Goal: Task Accomplishment & Management: Manage account settings

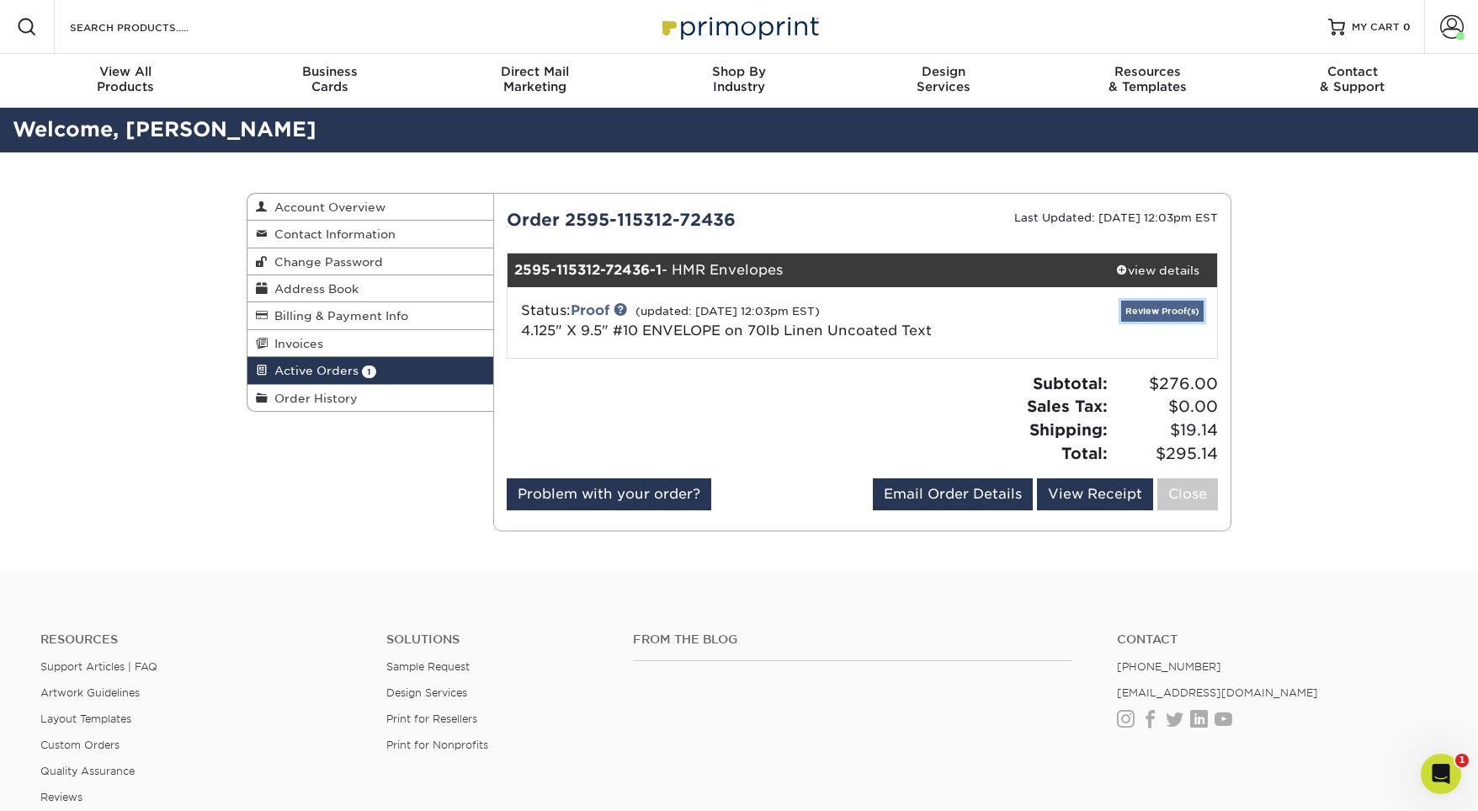
click at [1136, 315] on link "Review Proof(s)" at bounding box center [1162, 311] width 82 height 21
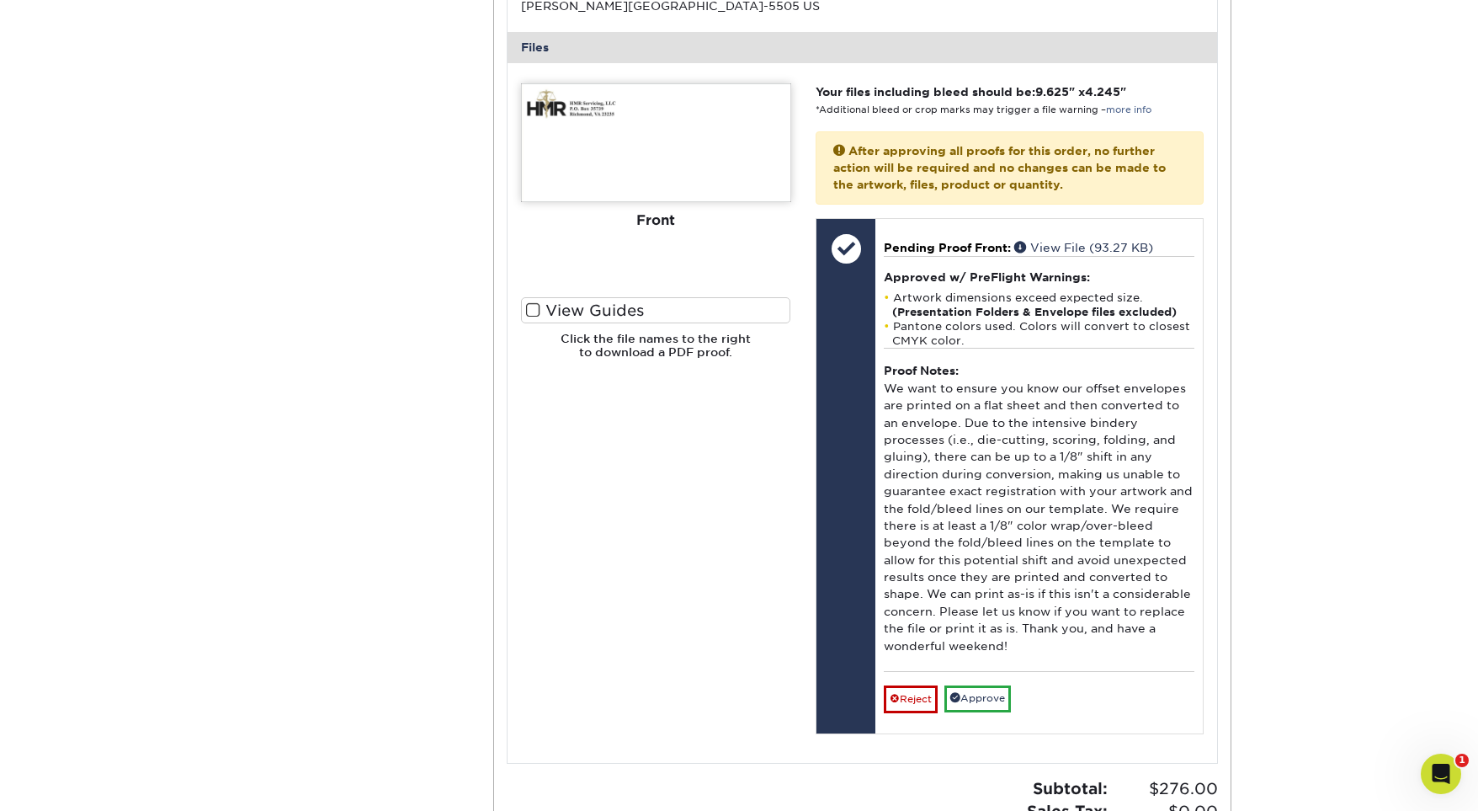
scroll to position [672, 0]
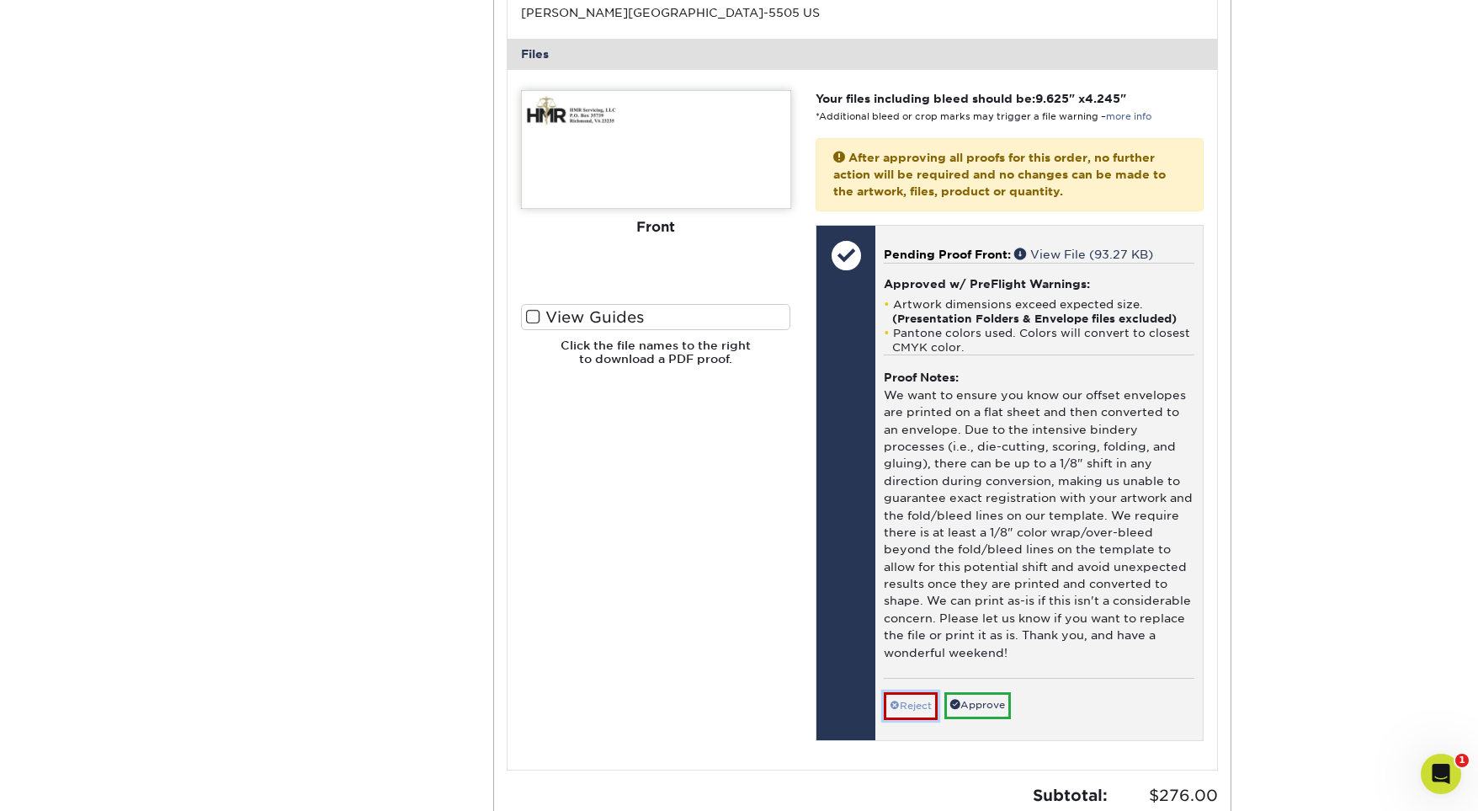
click at [907, 703] on link "Reject" at bounding box center [911, 705] width 54 height 27
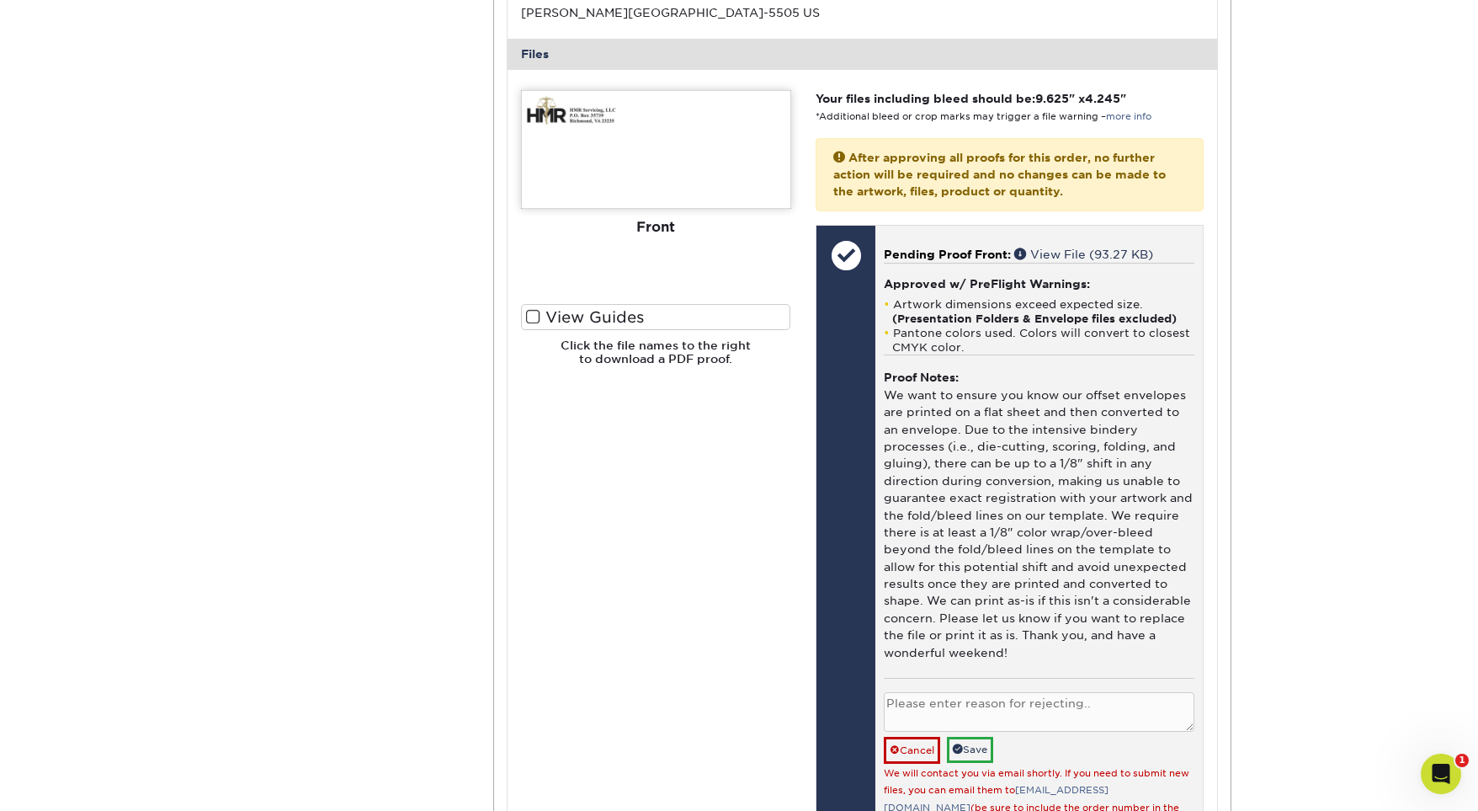
click at [919, 703] on textarea at bounding box center [1039, 712] width 311 height 40
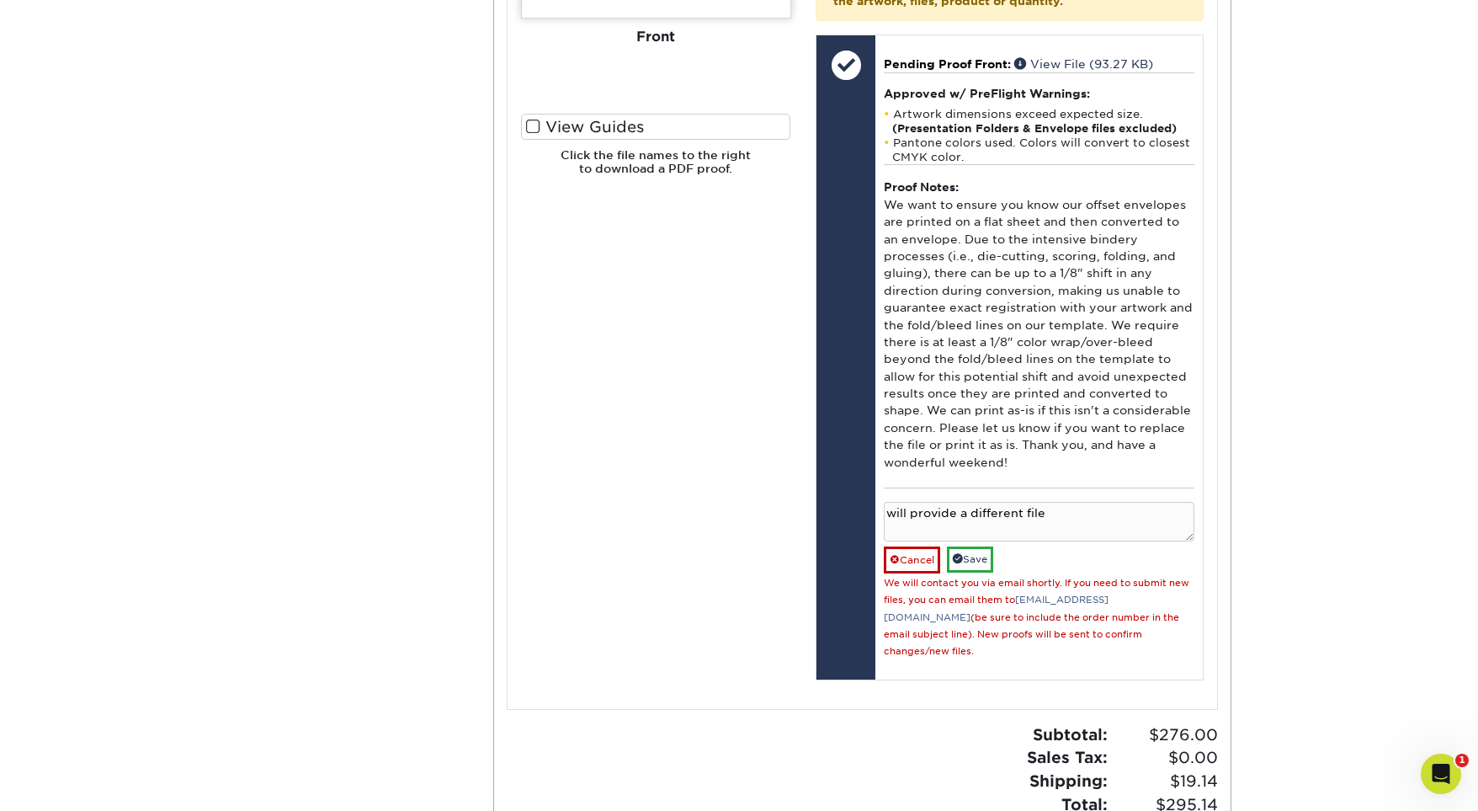
scroll to position [879, 0]
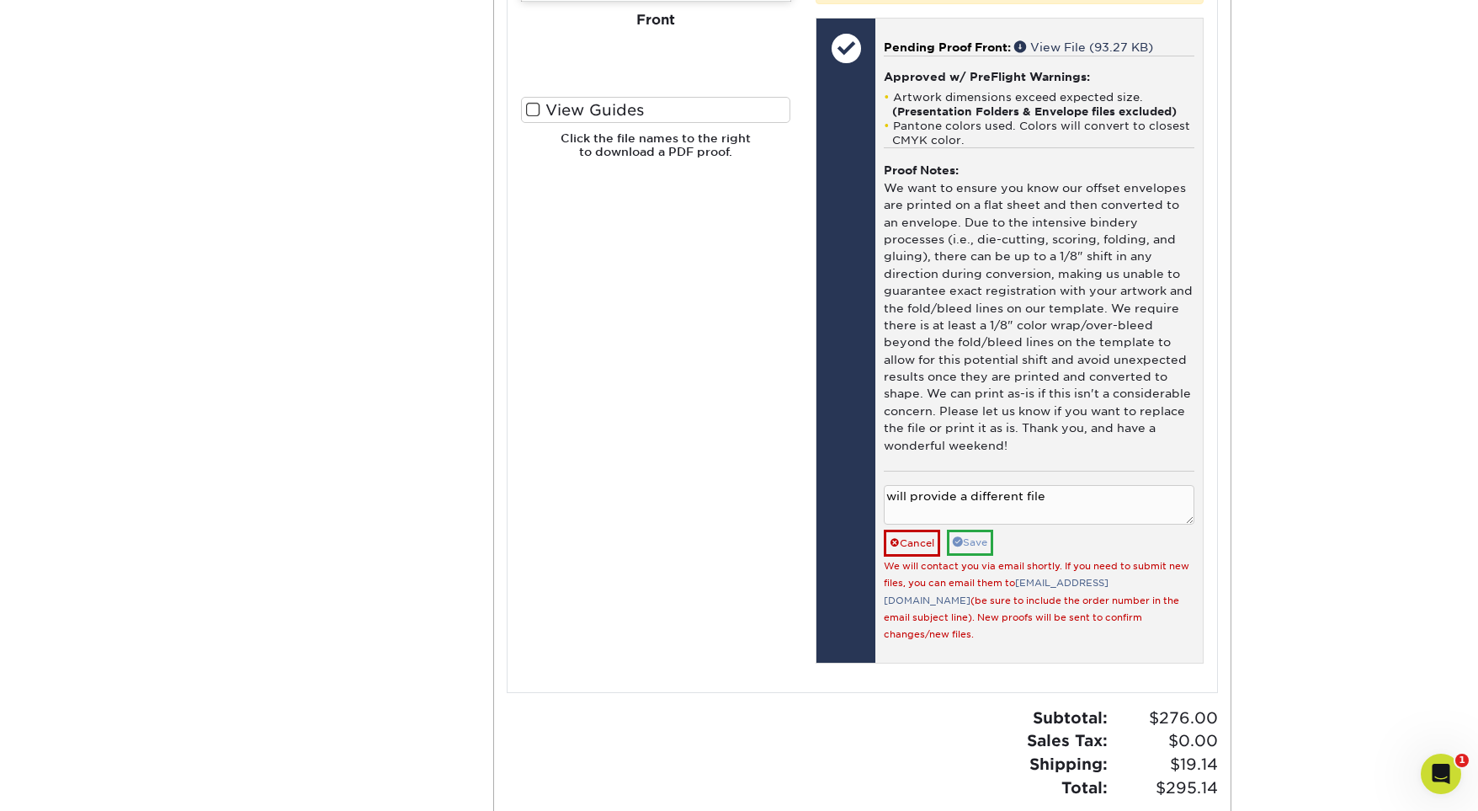
type textarea "will provide a different file"
click at [975, 545] on link "Save" at bounding box center [970, 543] width 46 height 26
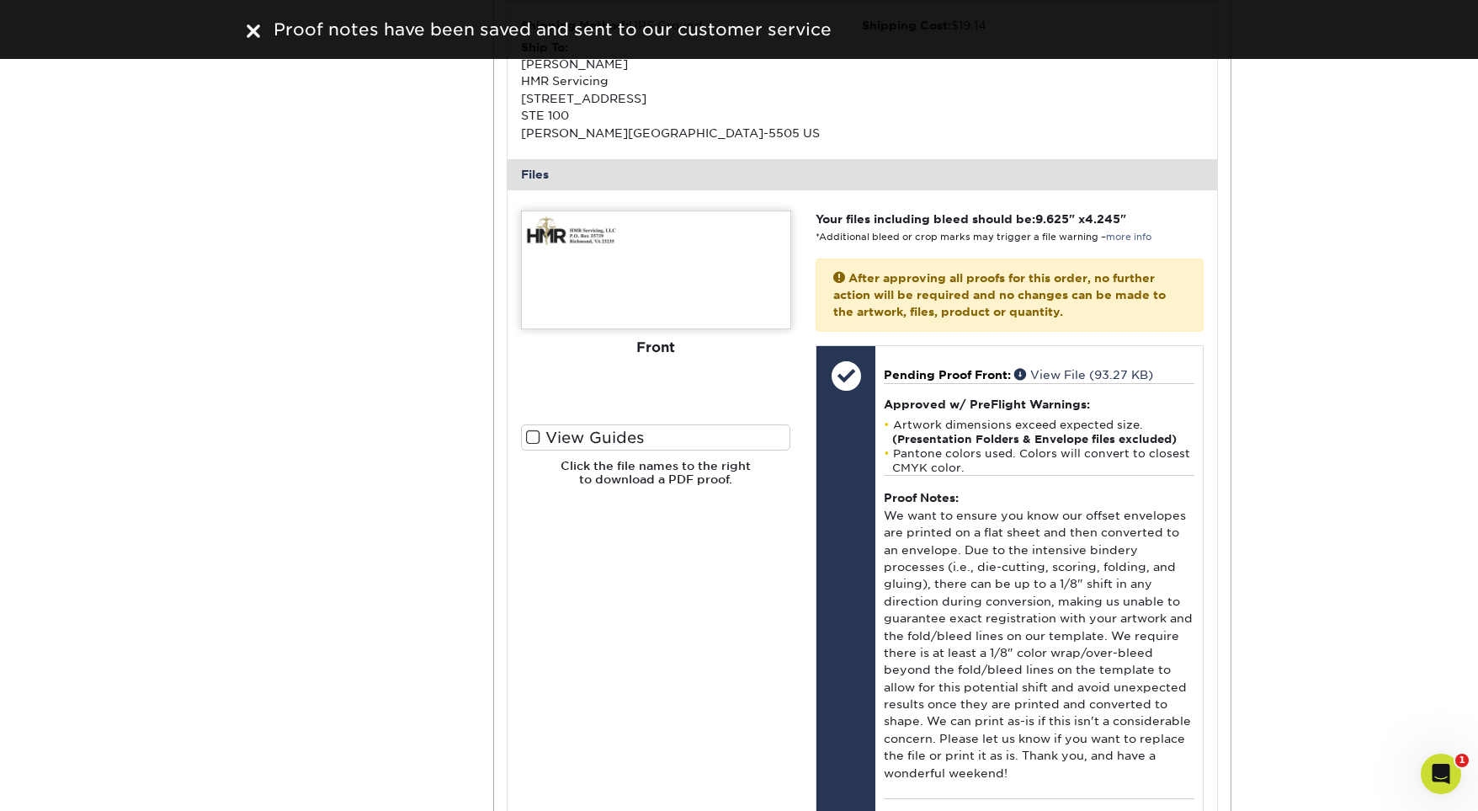
scroll to position [496, 0]
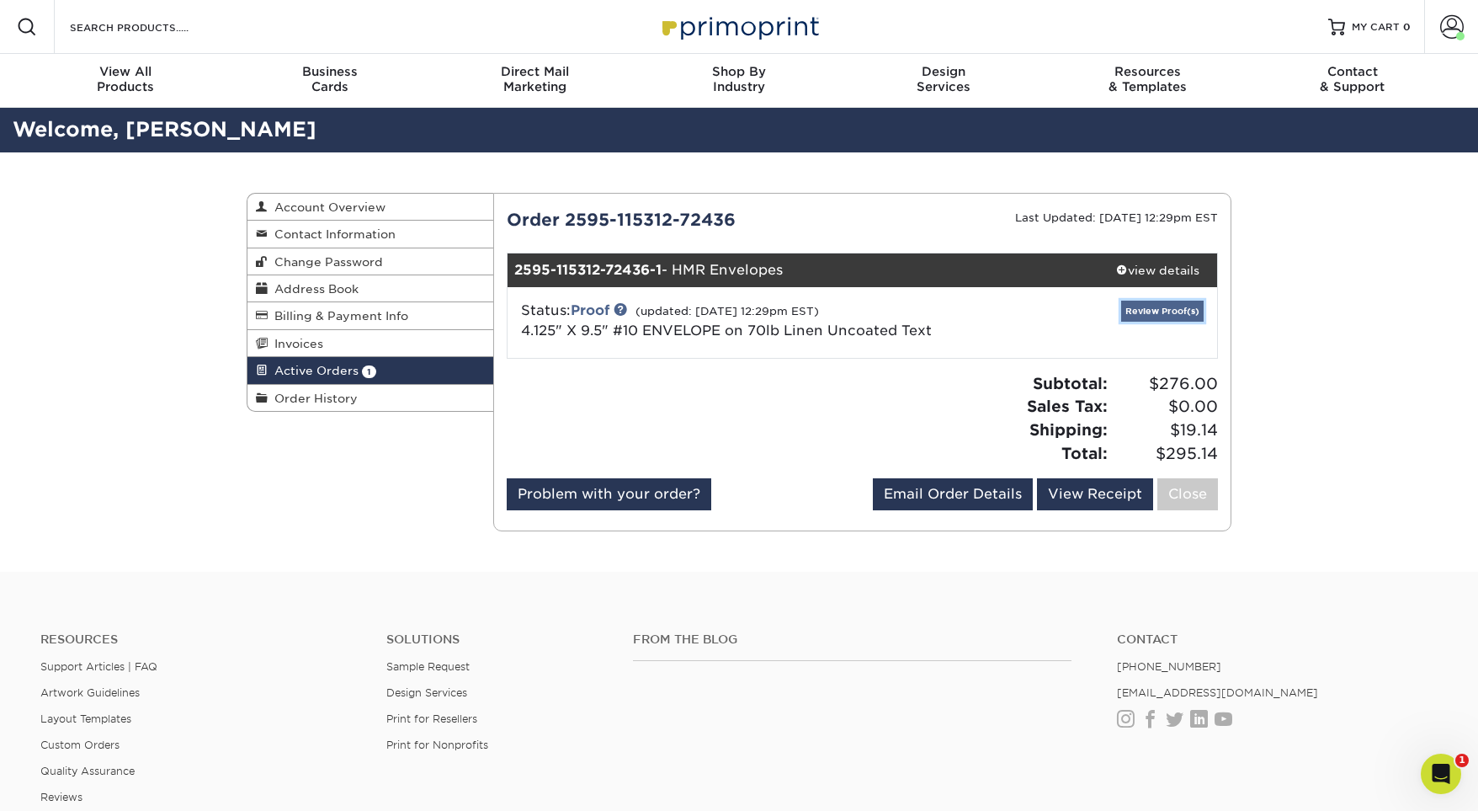
click at [1142, 315] on link "Review Proof(s)" at bounding box center [1162, 311] width 82 height 21
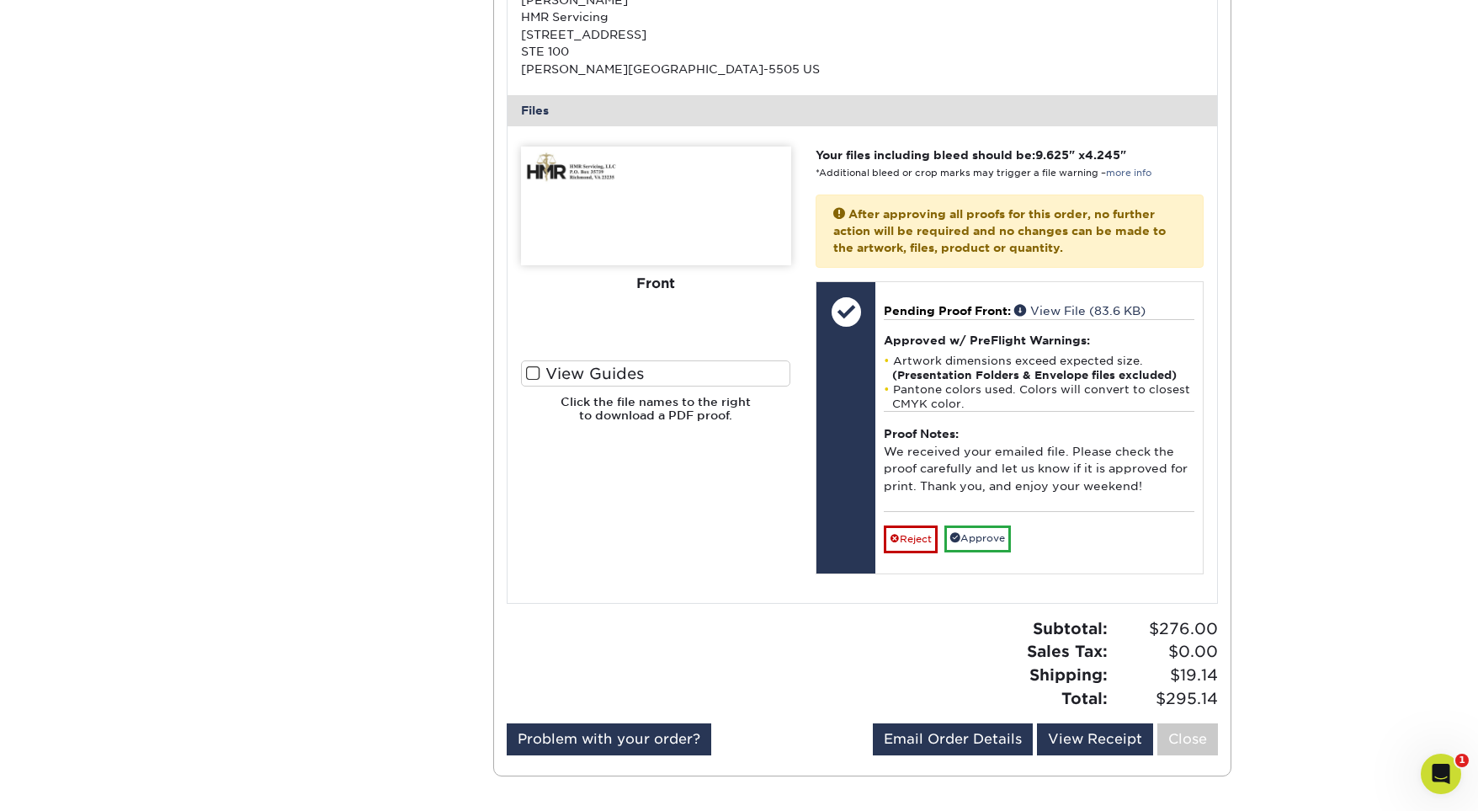
scroll to position [621, 0]
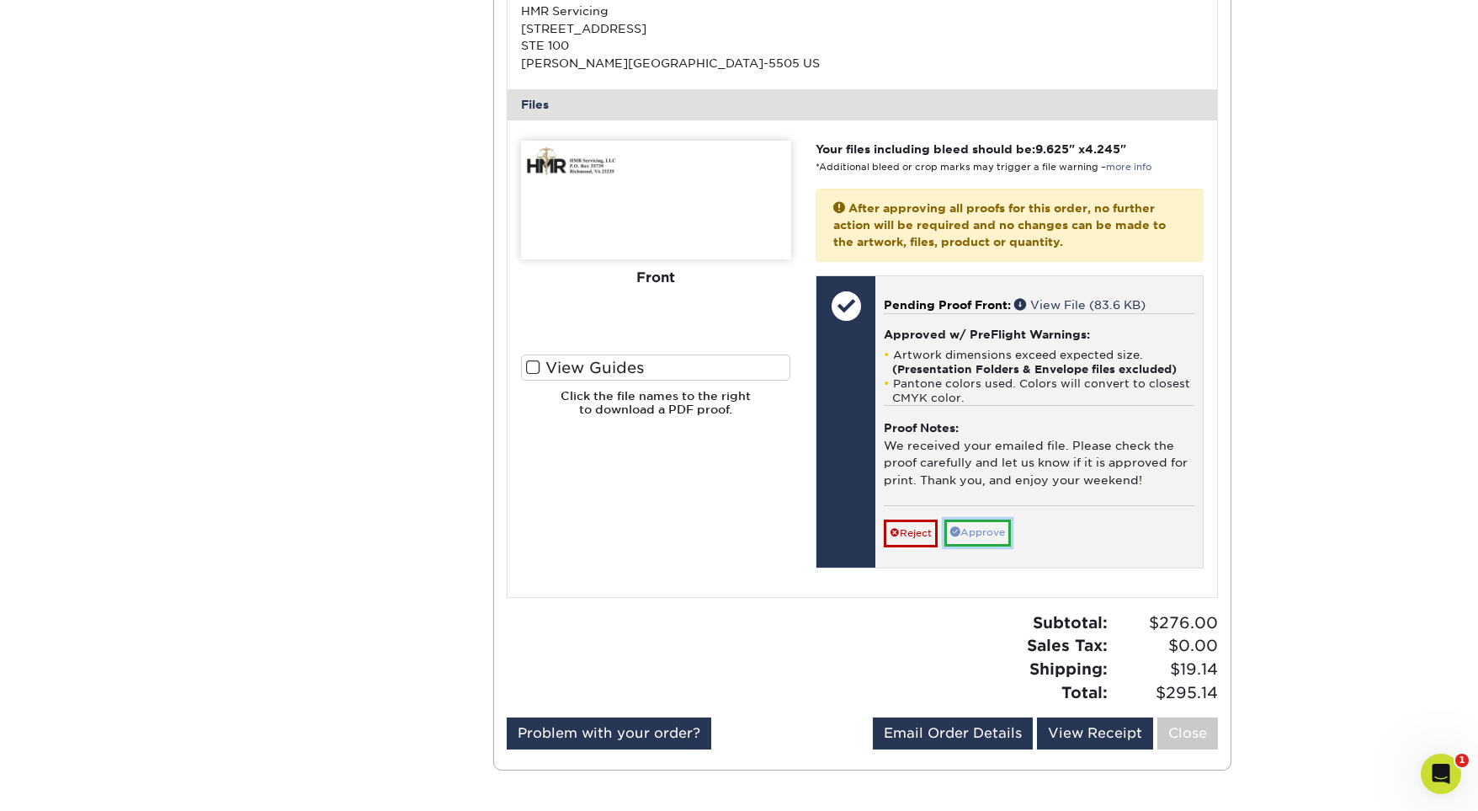
click at [987, 533] on link "Approve" at bounding box center [978, 532] width 67 height 26
